Goal: Find specific page/section

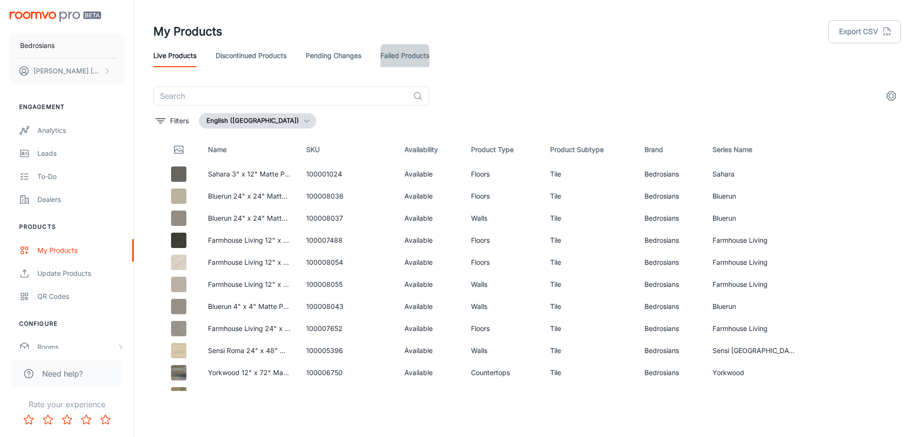
click at [409, 58] on link "Failed Products" at bounding box center [405, 55] width 49 height 23
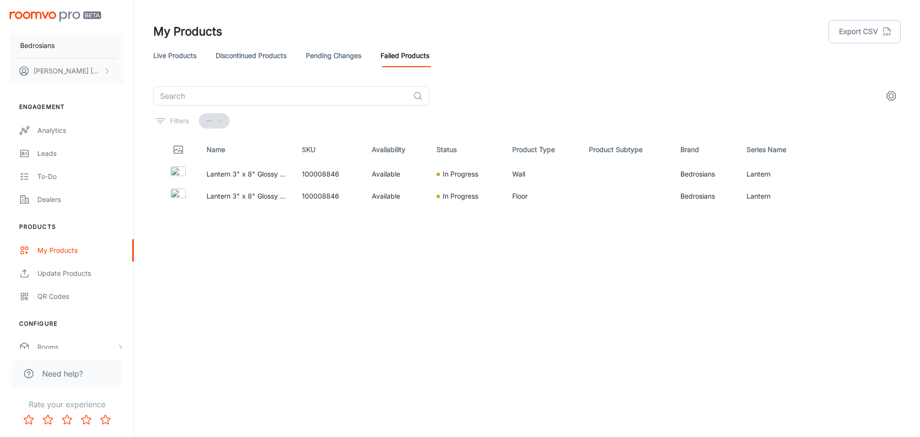
click at [187, 61] on link "Live Products" at bounding box center [174, 55] width 43 height 23
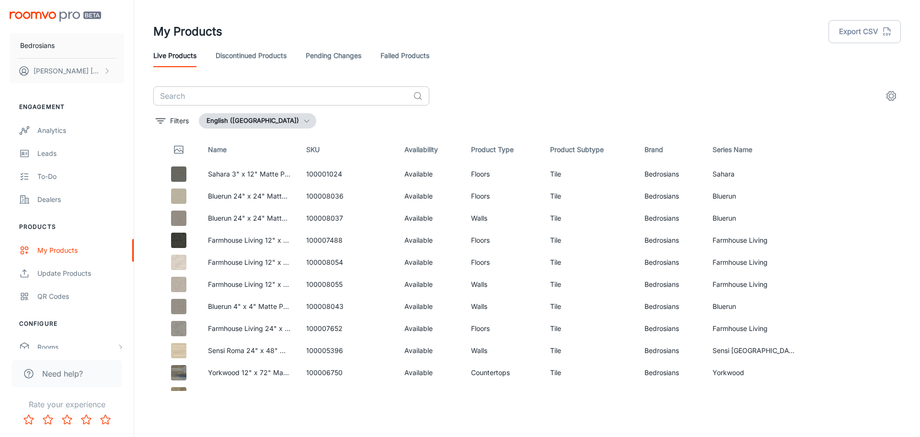
click at [240, 92] on input "text" at bounding box center [281, 95] width 256 height 19
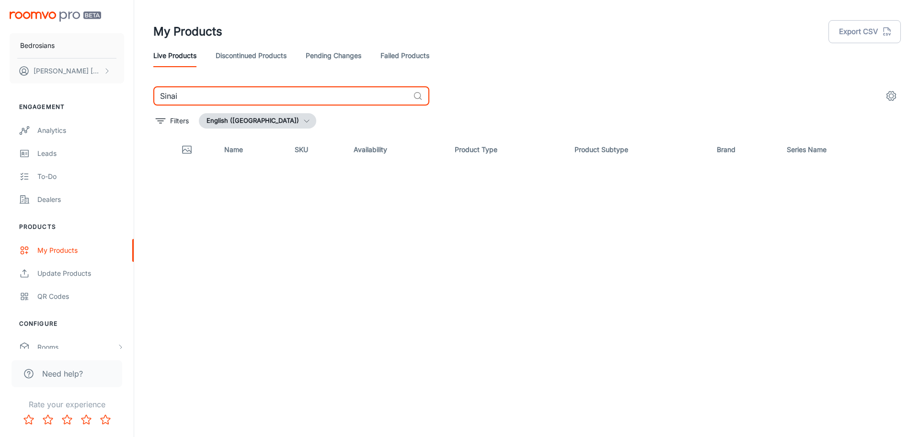
type input "Sinai"
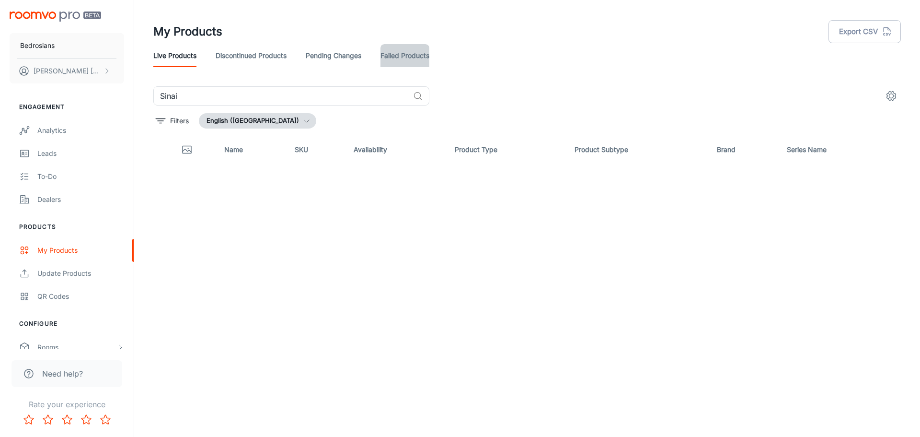
click at [401, 55] on link "Failed Products" at bounding box center [405, 55] width 49 height 23
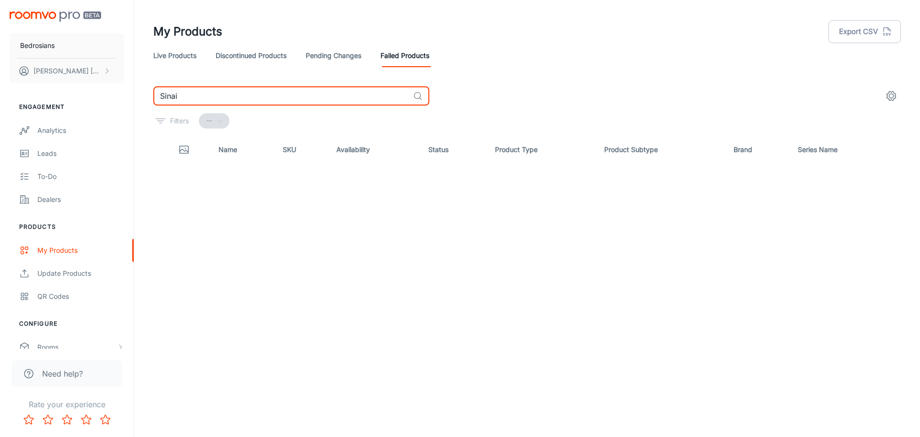
drag, startPoint x: 199, startPoint y: 94, endPoint x: 153, endPoint y: 93, distance: 46.0
click at [153, 93] on div "Sinai ​ Filters -- Name SKU Availability Status Product Type Product Subtype Br…" at bounding box center [527, 238] width 771 height 304
